Goal: Transaction & Acquisition: Subscribe to service/newsletter

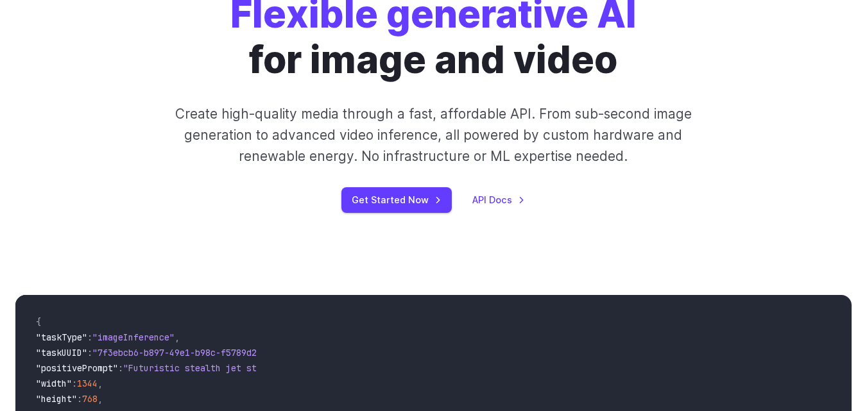
scroll to position [145, 0]
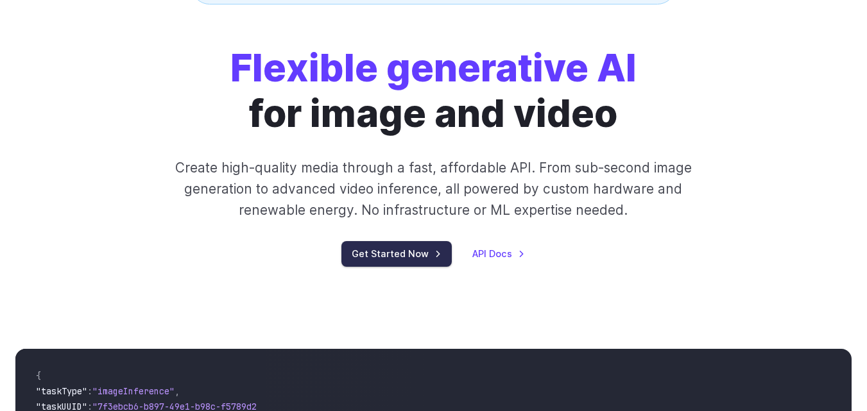
click at [423, 244] on link "Get Started Now" at bounding box center [396, 253] width 110 height 25
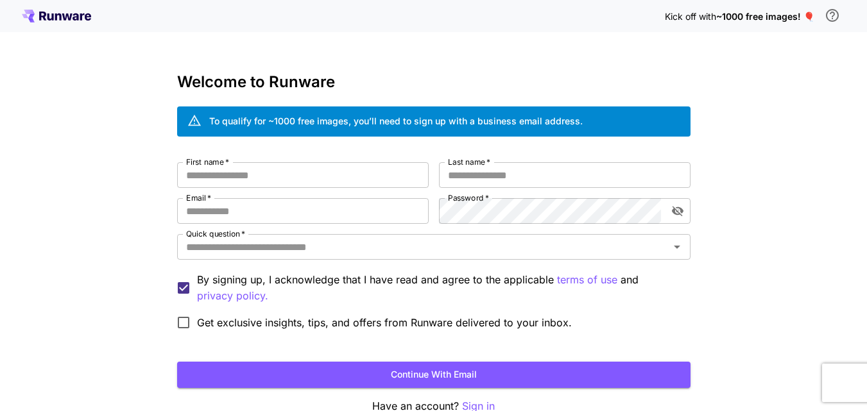
click at [749, 21] on span "~1000 free images! 🎈" at bounding box center [765, 16] width 98 height 11
click at [811, 12] on span "~1000 free images! 🎈" at bounding box center [765, 16] width 98 height 11
click at [806, 17] on span "~1000 free images! 🎈" at bounding box center [765, 16] width 98 height 11
click at [795, 17] on span "~1000 free images! 🎈" at bounding box center [765, 16] width 98 height 11
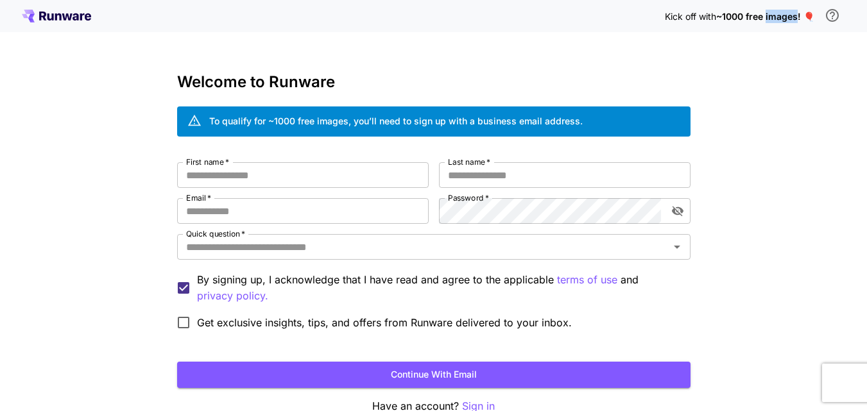
click at [836, 15] on icon "\a In order to qualify for free credit, you need to sign up with a business ema…" at bounding box center [832, 15] width 15 height 15
